Goal: Use online tool/utility: Use online tool/utility

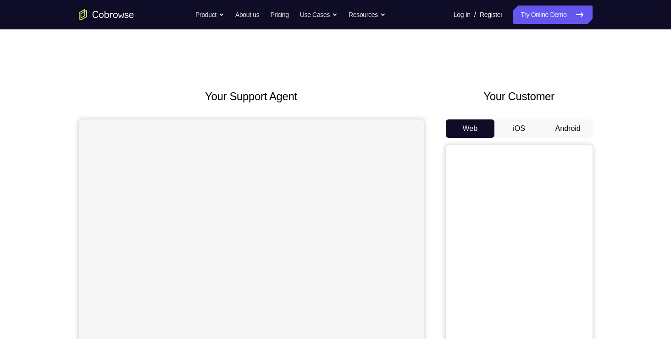
click at [567, 129] on button "Android" at bounding box center [568, 128] width 49 height 18
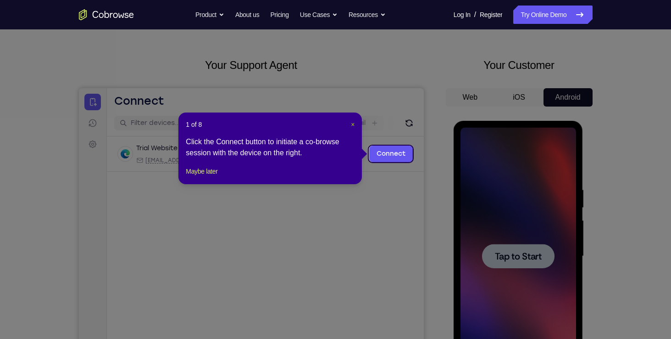
click at [354, 121] on span "×" at bounding box center [353, 124] width 4 height 7
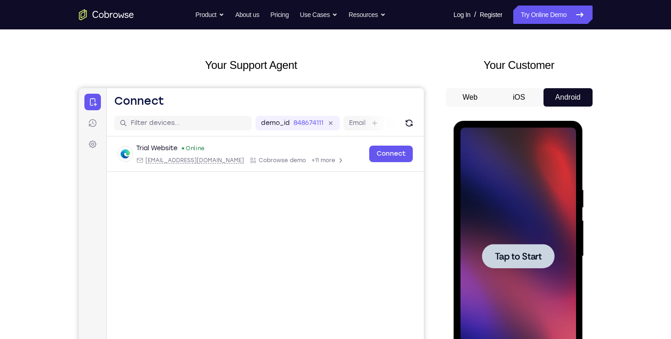
click at [500, 247] on div at bounding box center [518, 256] width 72 height 24
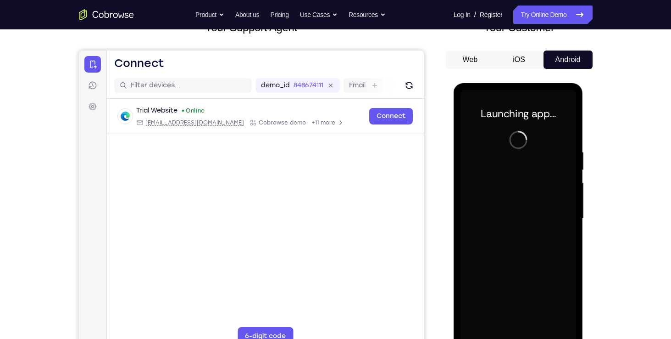
scroll to position [91, 0]
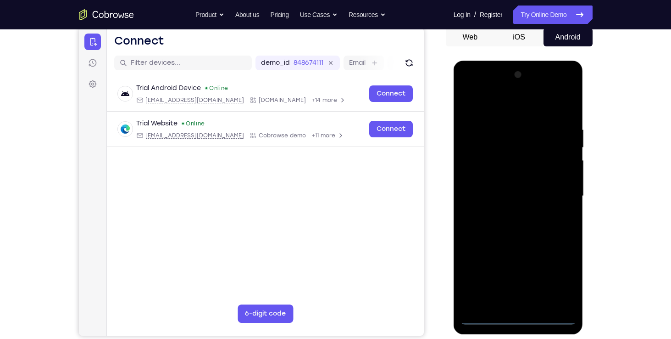
click at [520, 319] on div at bounding box center [519, 195] width 116 height 257
click at [556, 280] on div at bounding box center [519, 195] width 116 height 257
click at [507, 107] on div at bounding box center [519, 195] width 116 height 257
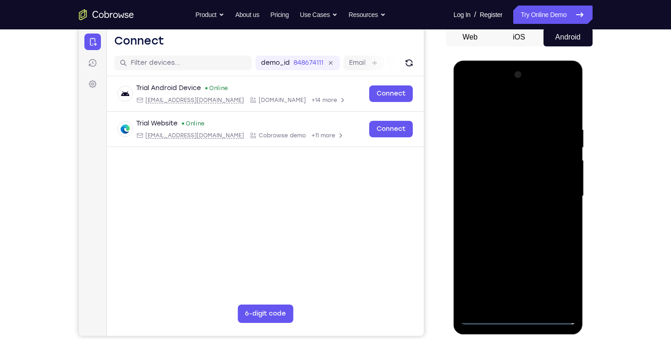
click at [560, 193] on div at bounding box center [519, 195] width 116 height 257
click at [552, 189] on div at bounding box center [519, 195] width 116 height 257
click at [555, 190] on div at bounding box center [519, 195] width 116 height 257
click at [509, 213] on div at bounding box center [519, 195] width 116 height 257
click at [520, 189] on div at bounding box center [519, 195] width 116 height 257
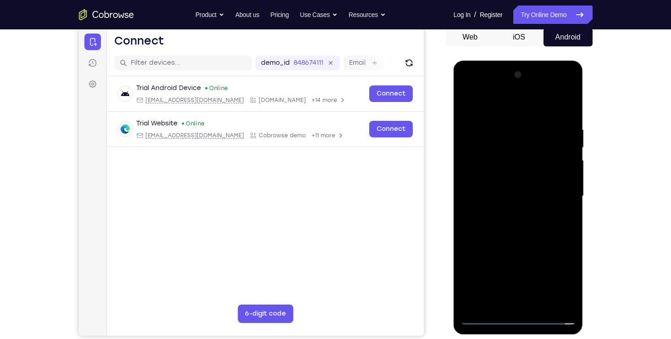
click at [531, 286] on div at bounding box center [519, 195] width 116 height 257
click at [559, 252] on div at bounding box center [519, 195] width 116 height 257
click at [496, 266] on div at bounding box center [519, 195] width 116 height 257
click at [472, 266] on div at bounding box center [519, 195] width 116 height 257
click at [551, 250] on div at bounding box center [519, 195] width 116 height 257
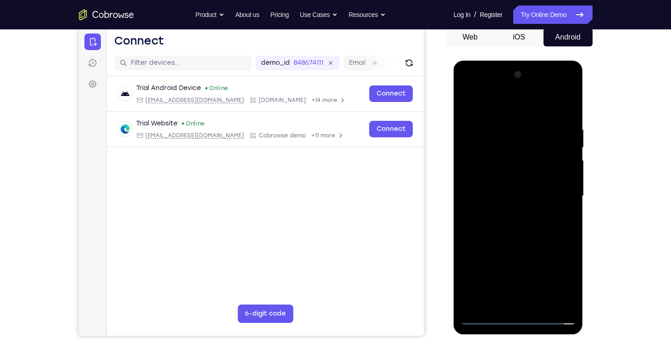
click at [532, 282] on div at bounding box center [519, 195] width 116 height 257
click at [501, 249] on div at bounding box center [519, 195] width 116 height 257
click at [473, 269] on div at bounding box center [519, 195] width 116 height 257
click at [531, 269] on div at bounding box center [519, 195] width 116 height 257
click at [551, 248] on div at bounding box center [519, 195] width 116 height 257
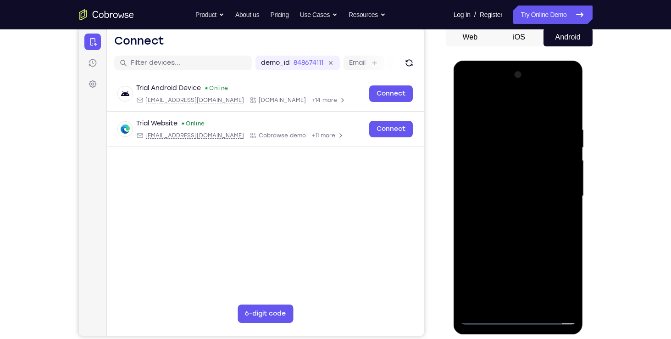
click at [553, 286] on div at bounding box center [519, 195] width 116 height 257
click at [471, 302] on div at bounding box center [519, 195] width 116 height 257
click at [478, 250] on div at bounding box center [519, 195] width 116 height 257
click at [570, 247] on div at bounding box center [519, 195] width 116 height 257
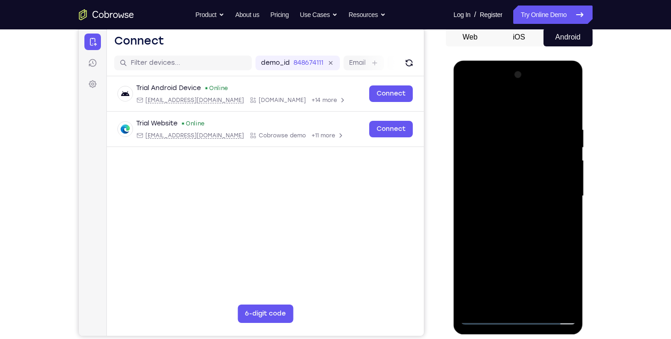
click at [537, 247] on div at bounding box center [519, 195] width 116 height 257
click at [466, 269] on div at bounding box center [519, 195] width 116 height 257
click at [472, 304] on div at bounding box center [519, 195] width 116 height 257
click at [520, 267] on div at bounding box center [519, 195] width 116 height 257
click at [553, 281] on div at bounding box center [519, 195] width 116 height 257
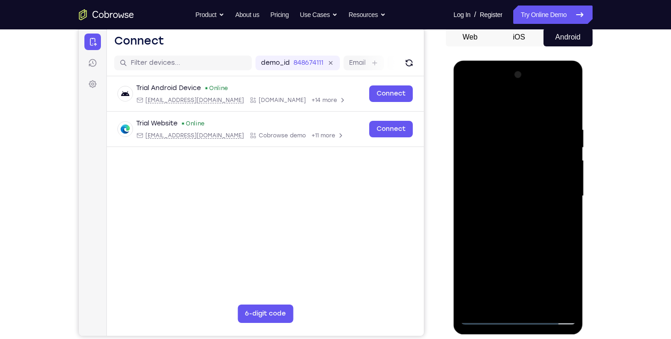
click at [475, 265] on div at bounding box center [519, 195] width 116 height 257
click at [549, 247] on div at bounding box center [519, 195] width 116 height 257
click at [562, 267] on div at bounding box center [519, 195] width 116 height 257
click at [552, 300] on div at bounding box center [519, 195] width 116 height 257
click at [508, 284] on div at bounding box center [519, 195] width 116 height 257
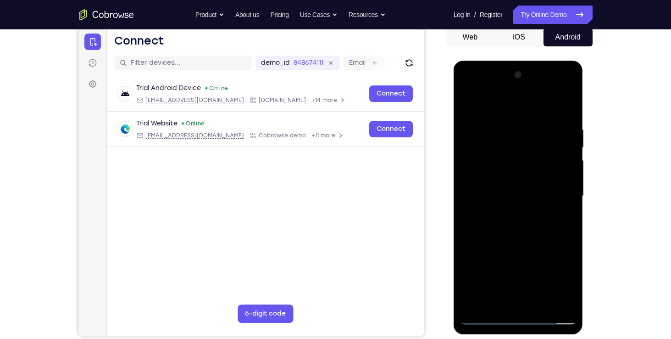
click at [557, 247] on div at bounding box center [519, 195] width 116 height 257
click at [551, 281] on div at bounding box center [519, 195] width 116 height 257
click at [491, 178] on div at bounding box center [519, 195] width 116 height 257
click at [468, 282] on div at bounding box center [519, 195] width 116 height 257
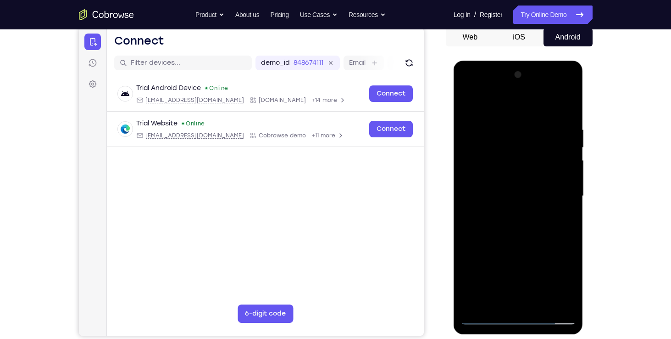
click at [527, 286] on div at bounding box center [519, 195] width 116 height 257
click at [549, 248] on div at bounding box center [519, 195] width 116 height 257
click at [529, 283] on div at bounding box center [519, 195] width 116 height 257
click at [562, 251] on div at bounding box center [519, 195] width 116 height 257
click at [547, 250] on div at bounding box center [519, 195] width 116 height 257
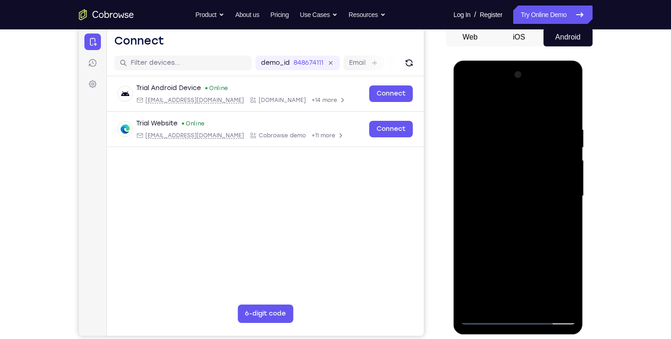
click at [529, 284] on div at bounding box center [519, 195] width 116 height 257
click at [501, 250] on div at bounding box center [519, 195] width 116 height 257
click at [470, 266] on div at bounding box center [519, 195] width 116 height 257
click at [530, 266] on div at bounding box center [519, 195] width 116 height 257
click at [549, 249] on div at bounding box center [519, 195] width 116 height 257
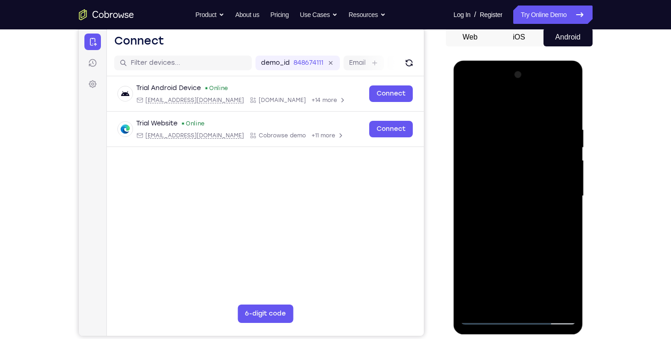
click at [554, 284] on div at bounding box center [519, 195] width 116 height 257
click at [478, 233] on div at bounding box center [519, 195] width 116 height 257
click at [572, 234] on div at bounding box center [519, 195] width 116 height 257
click at [536, 232] on div at bounding box center [519, 195] width 116 height 257
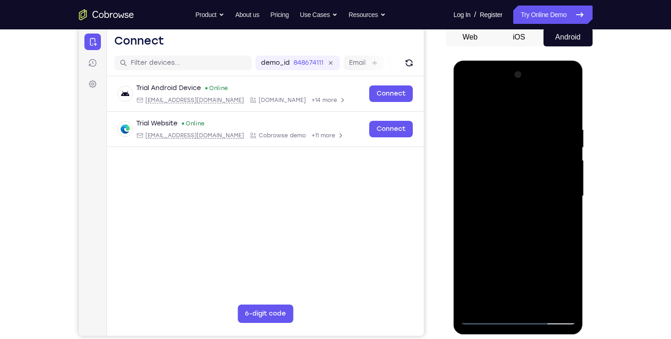
click at [522, 194] on div at bounding box center [519, 195] width 116 height 257
click at [518, 220] on div at bounding box center [519, 195] width 116 height 257
click at [538, 185] on div at bounding box center [519, 195] width 116 height 257
click at [569, 278] on div at bounding box center [519, 195] width 116 height 257
click at [530, 283] on div at bounding box center [519, 195] width 116 height 257
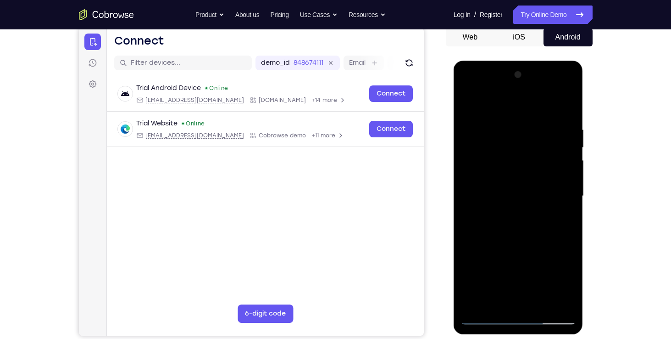
click at [548, 251] on div at bounding box center [519, 195] width 116 height 257
click at [529, 283] on div at bounding box center [519, 195] width 116 height 257
click at [558, 249] on div at bounding box center [519, 195] width 116 height 257
click at [465, 297] on div at bounding box center [519, 195] width 116 height 257
click at [503, 269] on div at bounding box center [519, 195] width 116 height 257
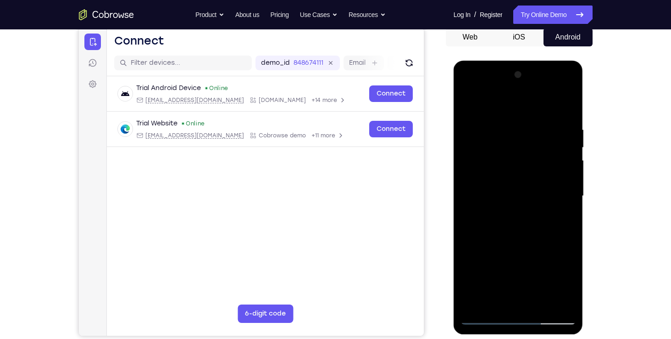
click at [472, 296] on div at bounding box center [519, 195] width 116 height 257
click at [546, 250] on div at bounding box center [519, 195] width 116 height 257
click at [526, 284] on div at bounding box center [519, 195] width 116 height 257
click at [501, 251] on div at bounding box center [519, 195] width 116 height 257
click at [471, 269] on div at bounding box center [519, 195] width 116 height 257
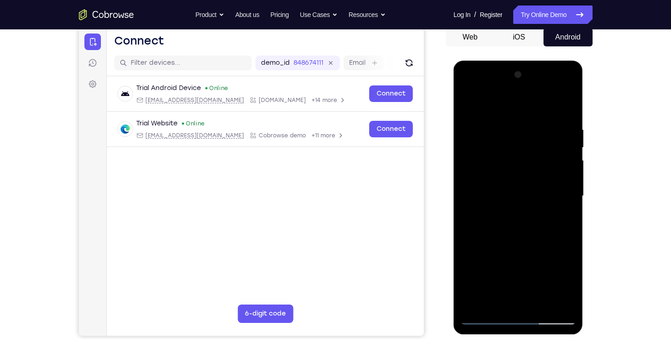
click at [529, 267] on div at bounding box center [519, 195] width 116 height 257
click at [547, 245] on div at bounding box center [519, 195] width 116 height 257
click at [555, 287] on div at bounding box center [519, 195] width 116 height 257
click at [470, 302] on div at bounding box center [519, 195] width 116 height 257
click at [501, 251] on div at bounding box center [519, 195] width 116 height 257
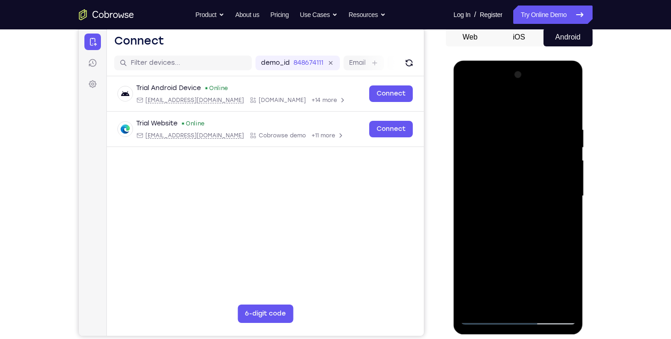
click at [534, 250] on div at bounding box center [519, 195] width 116 height 257
click at [566, 180] on div at bounding box center [519, 195] width 116 height 257
click at [550, 196] on div at bounding box center [519, 195] width 116 height 257
click at [520, 227] on div at bounding box center [519, 195] width 116 height 257
click at [504, 121] on div at bounding box center [519, 195] width 116 height 257
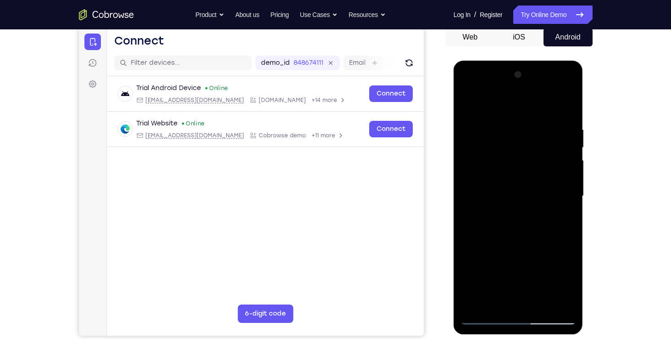
click at [566, 117] on div at bounding box center [519, 195] width 116 height 257
click at [506, 121] on div at bounding box center [519, 195] width 116 height 257
drag, startPoint x: 607, startPoint y: 159, endPoint x: 591, endPoint y: 158, distance: 15.6
click at [591, 158] on div "Your Support Agent Your Customer Web iOS Android Next Steps We’d be happy to gi…" at bounding box center [335, 240] width 587 height 605
click at [557, 299] on div at bounding box center [519, 195] width 116 height 257
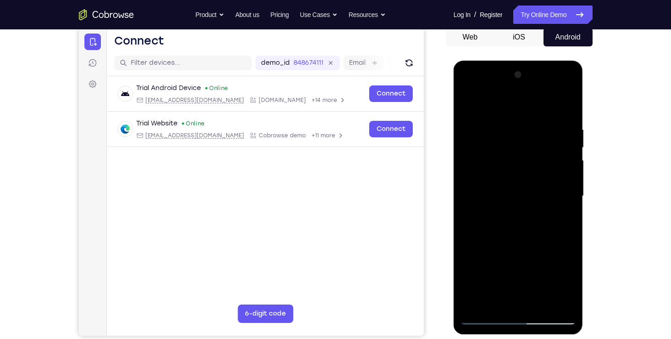
click at [555, 300] on div at bounding box center [519, 195] width 116 height 257
drag, startPoint x: 609, startPoint y: 226, endPoint x: 609, endPoint y: 209, distance: 16.5
click at [609, 209] on div "Your Support Agent Your Customer Web iOS Android Next Steps We’d be happy to gi…" at bounding box center [335, 240] width 587 height 605
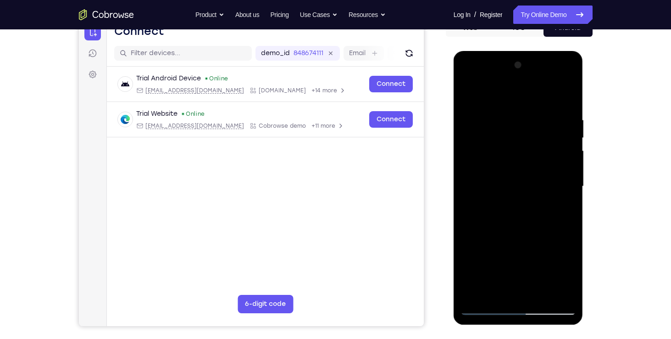
scroll to position [102, 0]
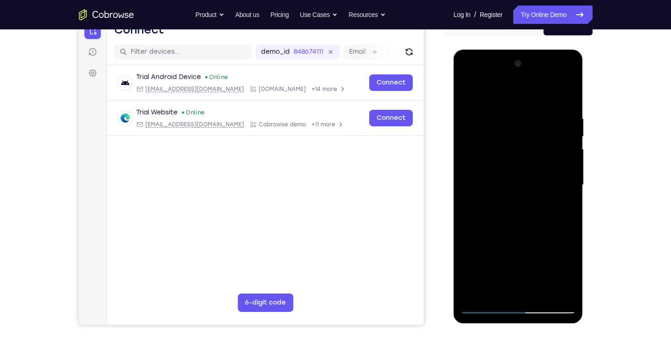
click at [568, 197] on div at bounding box center [519, 184] width 116 height 257
click at [556, 194] on div at bounding box center [519, 184] width 116 height 257
click at [566, 99] on div at bounding box center [519, 184] width 116 height 257
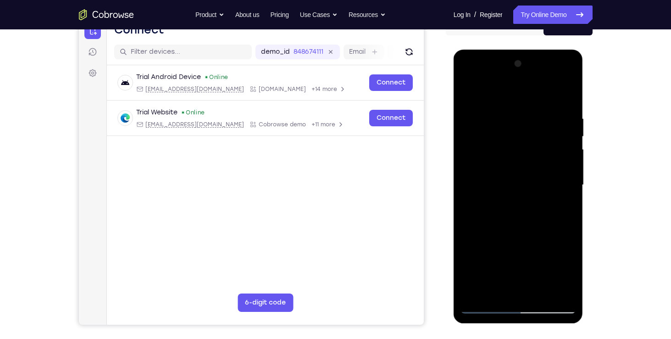
click at [566, 96] on div at bounding box center [519, 184] width 116 height 257
click at [537, 295] on div at bounding box center [519, 184] width 116 height 257
click at [488, 273] on div at bounding box center [519, 184] width 116 height 257
click at [539, 292] on div at bounding box center [519, 184] width 116 height 257
click at [526, 184] on div at bounding box center [519, 184] width 116 height 257
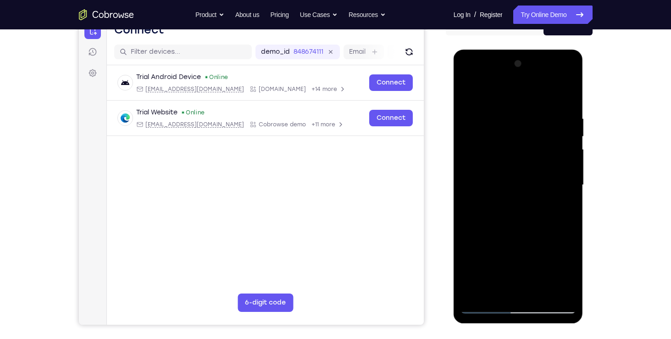
click at [514, 232] on div at bounding box center [519, 184] width 116 height 257
click at [533, 185] on div at bounding box center [519, 184] width 116 height 257
drag, startPoint x: 553, startPoint y: 184, endPoint x: 546, endPoint y: 308, distance: 125.0
click at [546, 308] on div at bounding box center [519, 184] width 116 height 257
drag, startPoint x: 556, startPoint y: 158, endPoint x: 551, endPoint y: 228, distance: 69.5
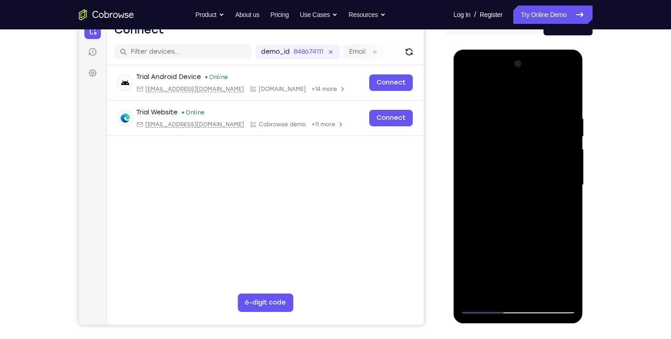
click at [551, 228] on div at bounding box center [519, 184] width 116 height 257
drag, startPoint x: 607, startPoint y: 189, endPoint x: 606, endPoint y: 148, distance: 40.8
click at [606, 148] on div "Your Support Agent Your Customer Web iOS Android Next Steps We’d be happy to gi…" at bounding box center [335, 229] width 587 height 605
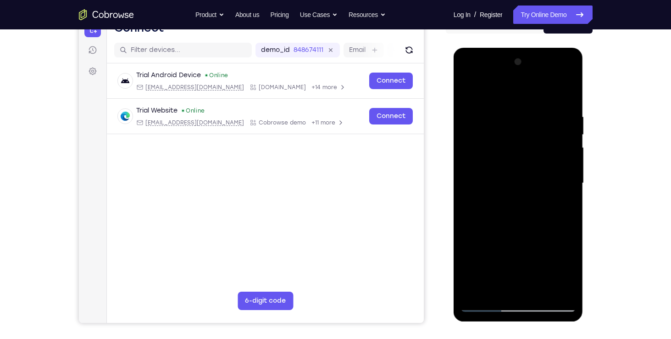
scroll to position [104, 0]
click at [518, 286] on div at bounding box center [519, 183] width 116 height 257
click at [554, 255] on div at bounding box center [519, 183] width 116 height 257
click at [560, 240] on div at bounding box center [519, 183] width 116 height 257
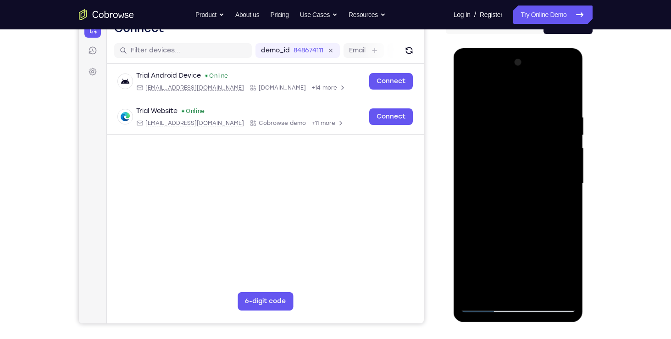
click at [562, 248] on div at bounding box center [519, 183] width 116 height 257
click at [520, 284] on div at bounding box center [519, 183] width 116 height 257
drag, startPoint x: 483, startPoint y: 253, endPoint x: 472, endPoint y: 251, distance: 10.6
click at [472, 251] on div at bounding box center [519, 183] width 116 height 257
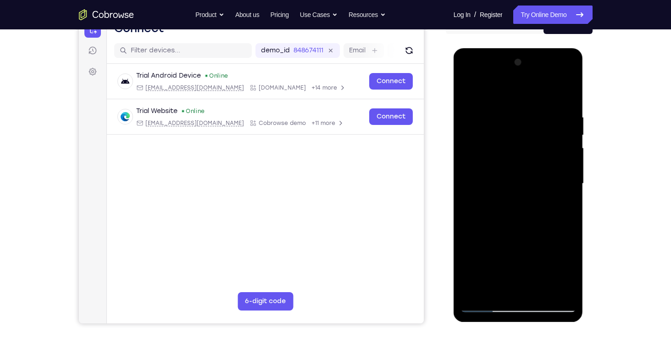
drag, startPoint x: 543, startPoint y: 269, endPoint x: 473, endPoint y: 252, distance: 72.1
click at [473, 252] on div at bounding box center [519, 183] width 116 height 257
click at [512, 286] on div at bounding box center [519, 183] width 116 height 257
click at [478, 238] on div at bounding box center [519, 183] width 116 height 257
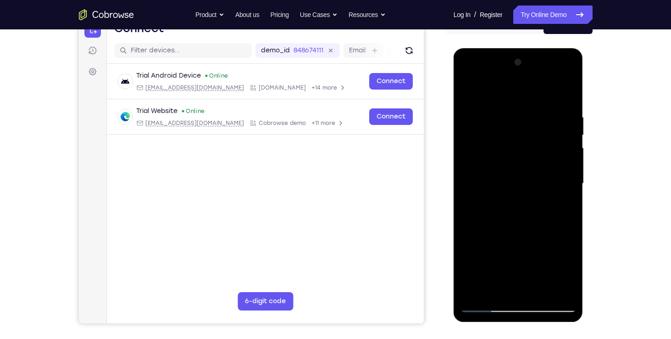
click at [488, 239] on div at bounding box center [519, 183] width 116 height 257
click at [508, 286] on div at bounding box center [519, 183] width 116 height 257
click at [491, 239] on div at bounding box center [519, 183] width 116 height 257
drag, startPoint x: 540, startPoint y: 273, endPoint x: 516, endPoint y: 238, distance: 43.0
click at [516, 238] on div at bounding box center [519, 183] width 116 height 257
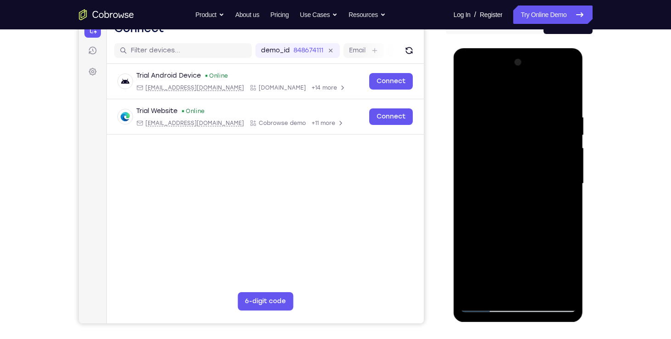
click at [516, 238] on div at bounding box center [519, 183] width 116 height 257
click at [472, 252] on div at bounding box center [519, 183] width 116 height 257
click at [507, 284] on div at bounding box center [519, 183] width 116 height 257
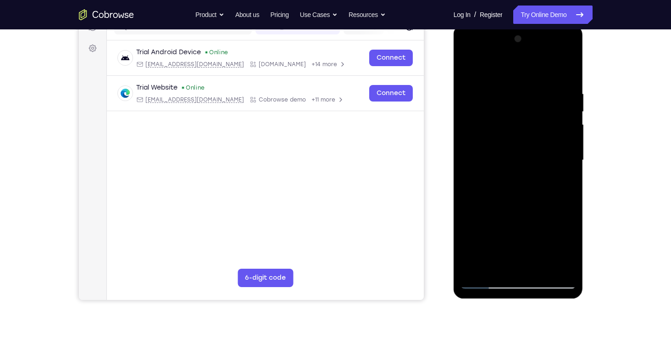
scroll to position [129, 0]
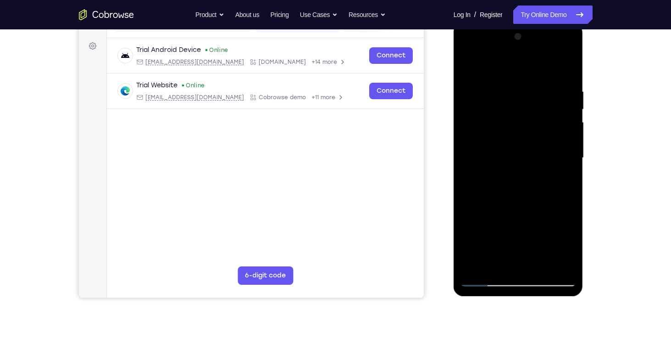
click at [513, 212] on div at bounding box center [519, 157] width 116 height 257
click at [473, 228] on div at bounding box center [519, 157] width 116 height 257
click at [520, 215] on div at bounding box center [519, 157] width 116 height 257
click at [491, 213] on div at bounding box center [519, 157] width 116 height 257
click at [568, 246] on div at bounding box center [519, 157] width 116 height 257
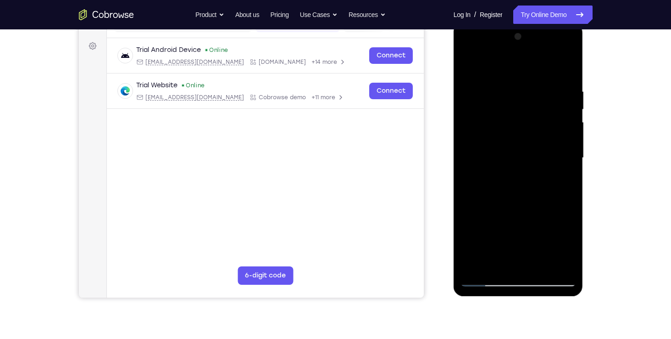
click at [568, 246] on div at bounding box center [519, 157] width 116 height 257
click at [523, 261] on div at bounding box center [519, 157] width 116 height 257
